Goal: Navigation & Orientation: Find specific page/section

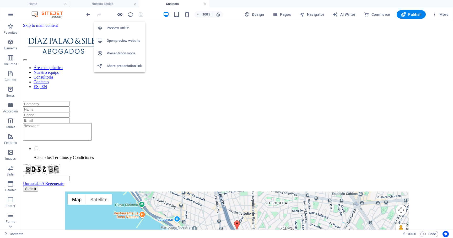
click at [119, 14] on icon "button" at bounding box center [120, 15] width 6 height 6
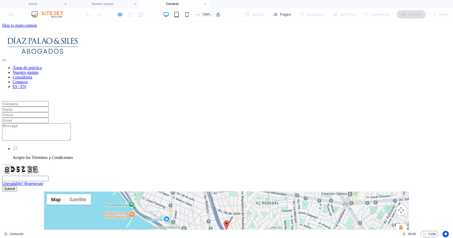
click at [82, 36] on img at bounding box center [42, 46] width 80 height 20
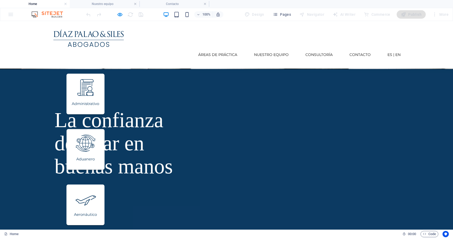
scroll to position [148, 0]
click at [105, 184] on img at bounding box center [85, 205] width 39 height 42
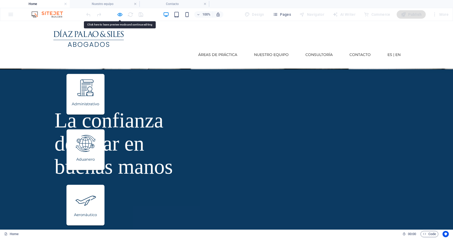
click at [105, 184] on img at bounding box center [85, 205] width 39 height 42
click at [105, 129] on img at bounding box center [85, 150] width 39 height 42
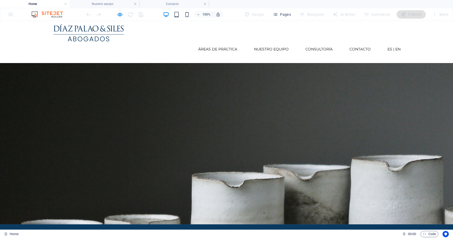
scroll to position [0, 0]
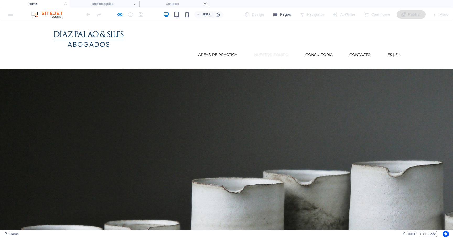
click at [279, 49] on link "Nuestro equipo" at bounding box center [271, 55] width 43 height 12
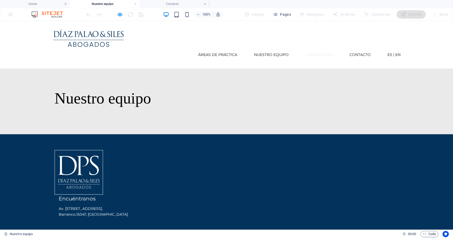
click at [322, 49] on link "Consultoría" at bounding box center [319, 55] width 36 height 12
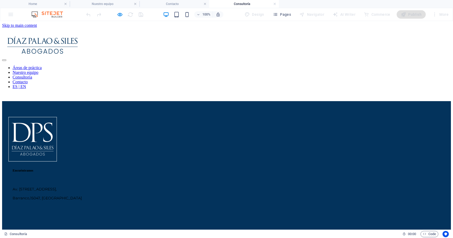
click at [357, 65] on nav "Áreas de práctica Nuestro equipo Consultoría Contacto ES | EN" at bounding box center [226, 77] width 449 height 24
click at [361, 65] on nav "Áreas de práctica Nuestro equipo Consultoría Contacto ES | EN" at bounding box center [226, 77] width 449 height 24
click at [391, 65] on nav "Áreas de práctica Nuestro equipo Consultoría Contacto ES | EN" at bounding box center [226, 77] width 449 height 24
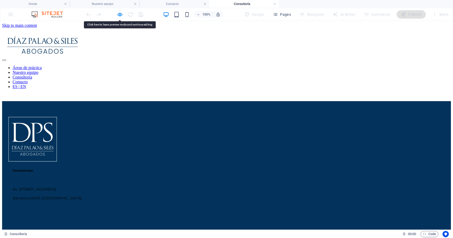
click at [367, 65] on nav "Áreas de práctica Nuestro equipo Consultoría Contacto ES | EN" at bounding box center [226, 77] width 449 height 24
click at [95, 36] on div at bounding box center [226, 46] width 449 height 21
click at [94, 37] on div at bounding box center [226, 46] width 449 height 21
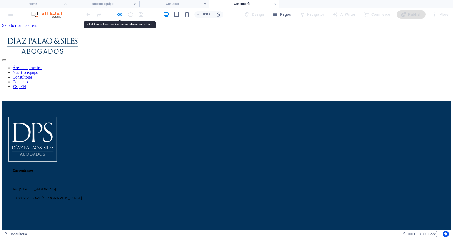
click at [94, 37] on div at bounding box center [226, 46] width 449 height 21
click at [205, 65] on nav "Áreas de práctica Nuestro equipo Consultoría Contacto ES | EN" at bounding box center [226, 77] width 449 height 24
click at [206, 65] on nav "Áreas de práctica Nuestro equipo Consultoría Contacto ES | EN" at bounding box center [226, 77] width 449 height 24
click at [282, 65] on nav "Áreas de práctica Nuestro equipo Consultoría Contacto ES | EN" at bounding box center [226, 77] width 449 height 24
click at [273, 5] on link at bounding box center [274, 4] width 3 height 5
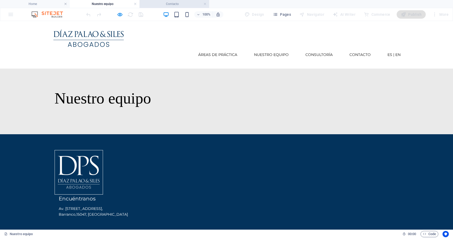
click at [187, 7] on h4 "Contacto" at bounding box center [174, 4] width 70 height 6
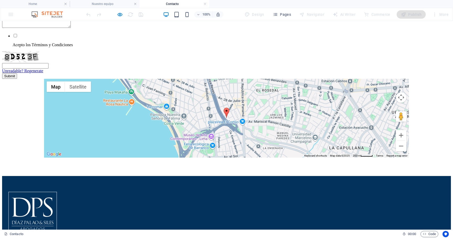
scroll to position [113, 0]
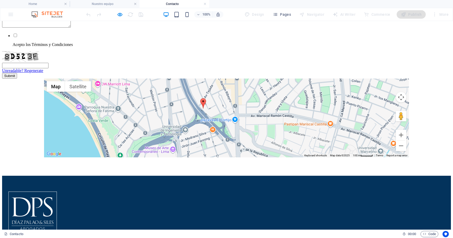
drag, startPoint x: 136, startPoint y: 99, endPoint x: 233, endPoint y: 101, distance: 97.0
click at [233, 101] on div at bounding box center [226, 117] width 365 height 79
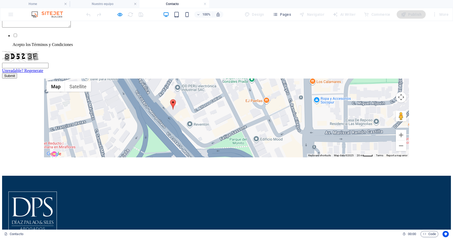
drag, startPoint x: 233, startPoint y: 101, endPoint x: 292, endPoint y: 116, distance: 61.1
click at [292, 116] on div at bounding box center [226, 117] width 365 height 79
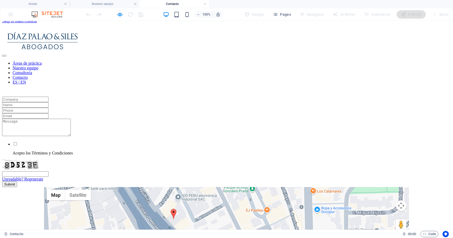
scroll to position [0, 0]
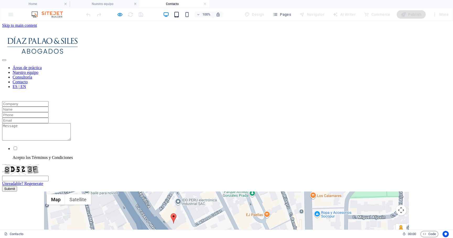
click at [175, 16] on icon "button" at bounding box center [177, 15] width 6 height 6
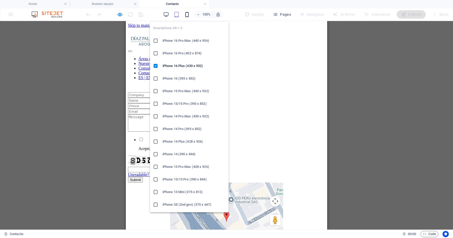
click at [187, 16] on icon "button" at bounding box center [187, 15] width 6 height 6
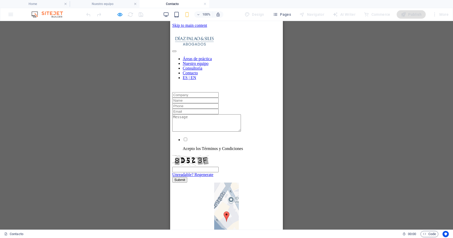
click at [196, 36] on img at bounding box center [194, 41] width 44 height 11
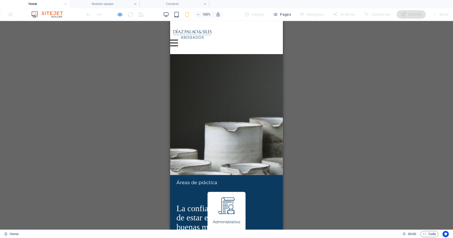
click at [178, 40] on div at bounding box center [174, 43] width 8 height 7
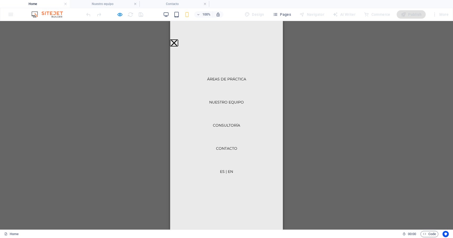
click at [177, 40] on button at bounding box center [174, 43] width 6 height 6
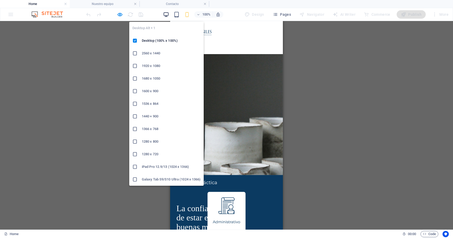
click at [168, 14] on icon "button" at bounding box center [166, 15] width 6 height 6
